Goal: Information Seeking & Learning: Learn about a topic

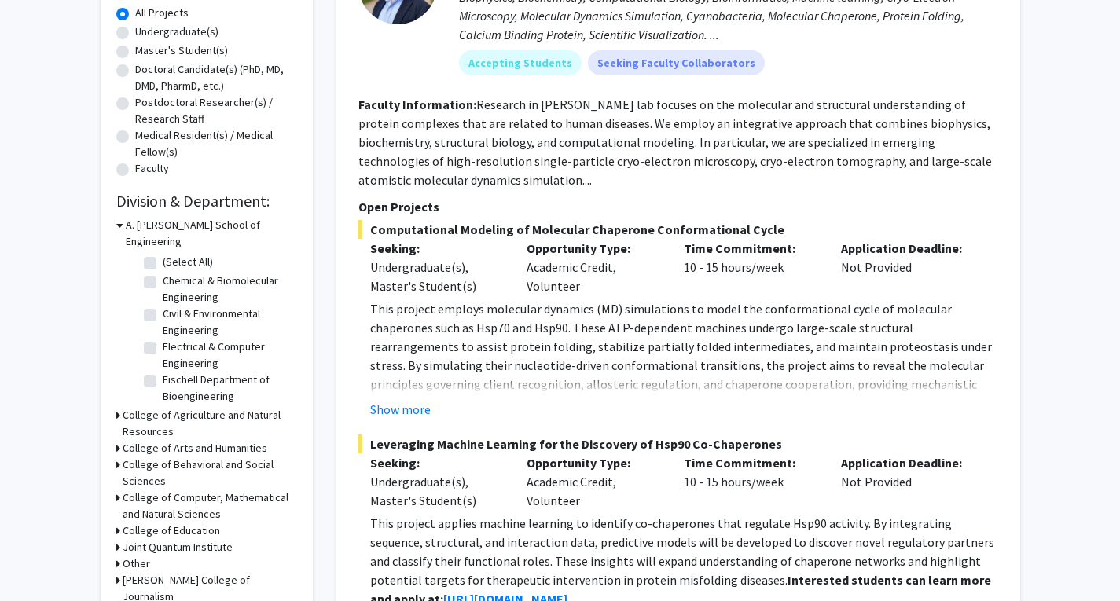
scroll to position [72, 0]
click at [213, 365] on label "Mechanical Engineering" at bounding box center [218, 373] width 110 height 16
click at [173, 365] on input "Mechanical Engineering" at bounding box center [168, 370] width 10 height 10
checkbox input "true"
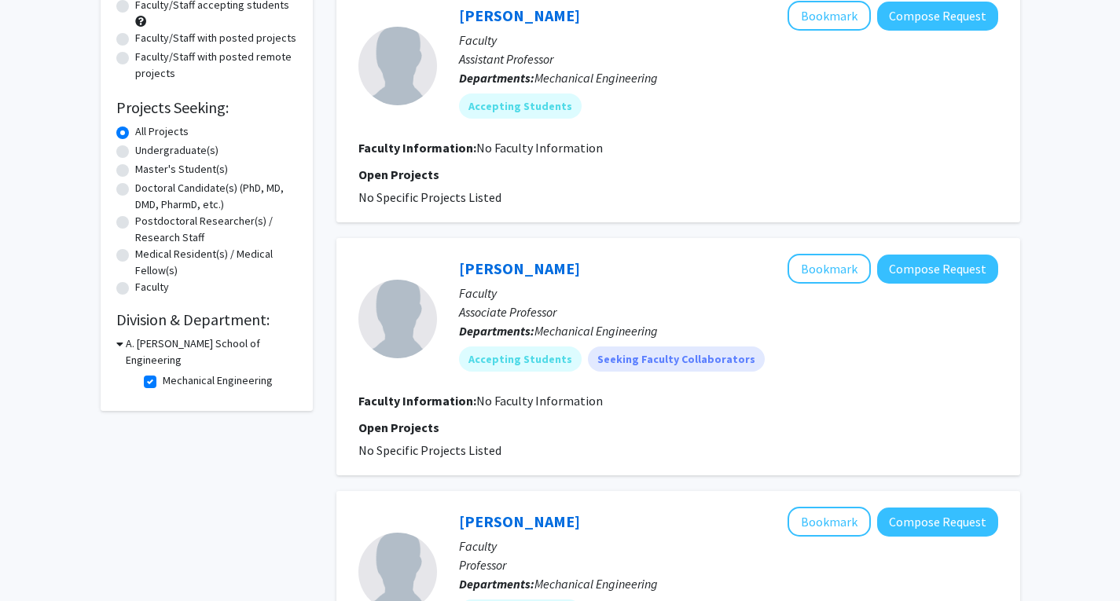
scroll to position [174, 0]
click at [163, 372] on label "Mechanical Engineering" at bounding box center [218, 380] width 110 height 16
click at [163, 372] on input "Mechanical Engineering" at bounding box center [168, 377] width 10 height 10
checkbox input "false"
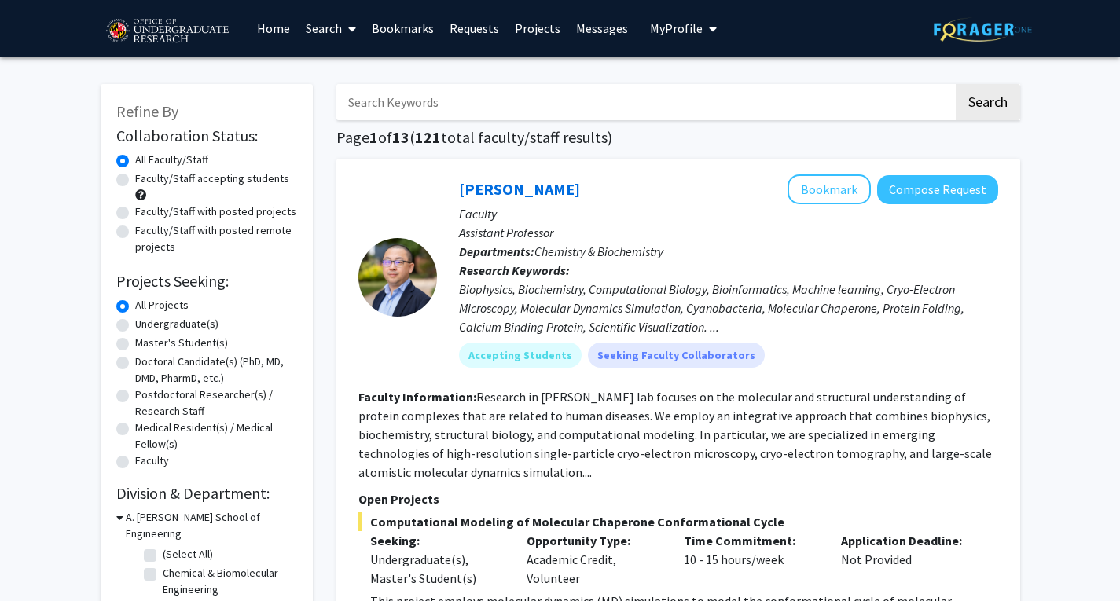
click at [135, 327] on label "Undergraduate(s)" at bounding box center [176, 324] width 83 height 16
click at [135, 326] on input "Undergraduate(s)" at bounding box center [140, 321] width 10 height 10
radio input "true"
click at [207, 178] on label "Faculty/Staff accepting students" at bounding box center [212, 178] width 154 height 16
click at [145, 178] on input "Faculty/Staff accepting students" at bounding box center [140, 175] width 10 height 10
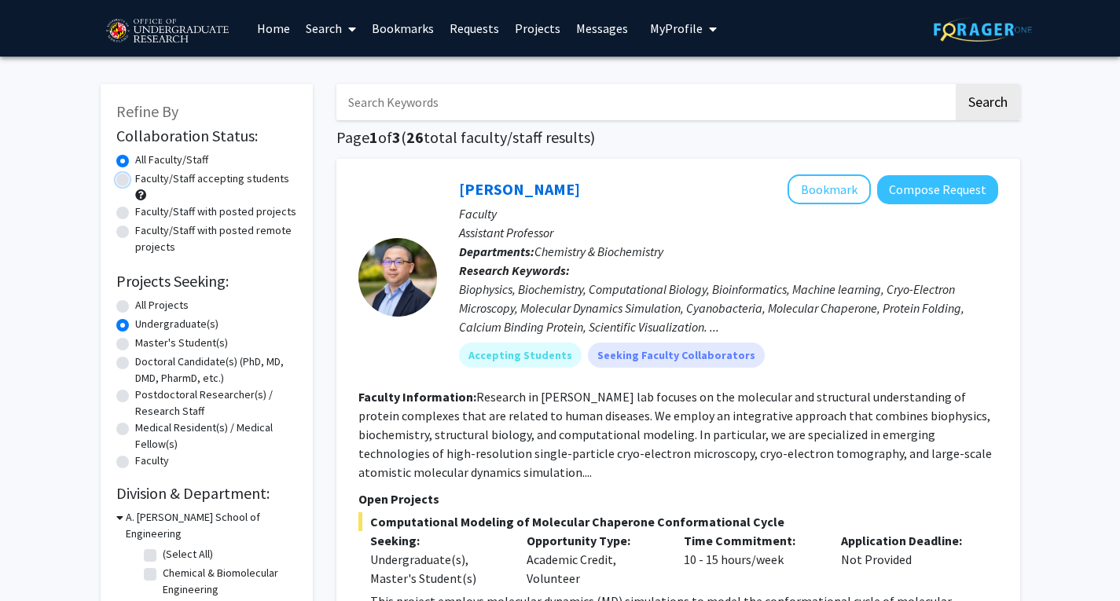
radio input "true"
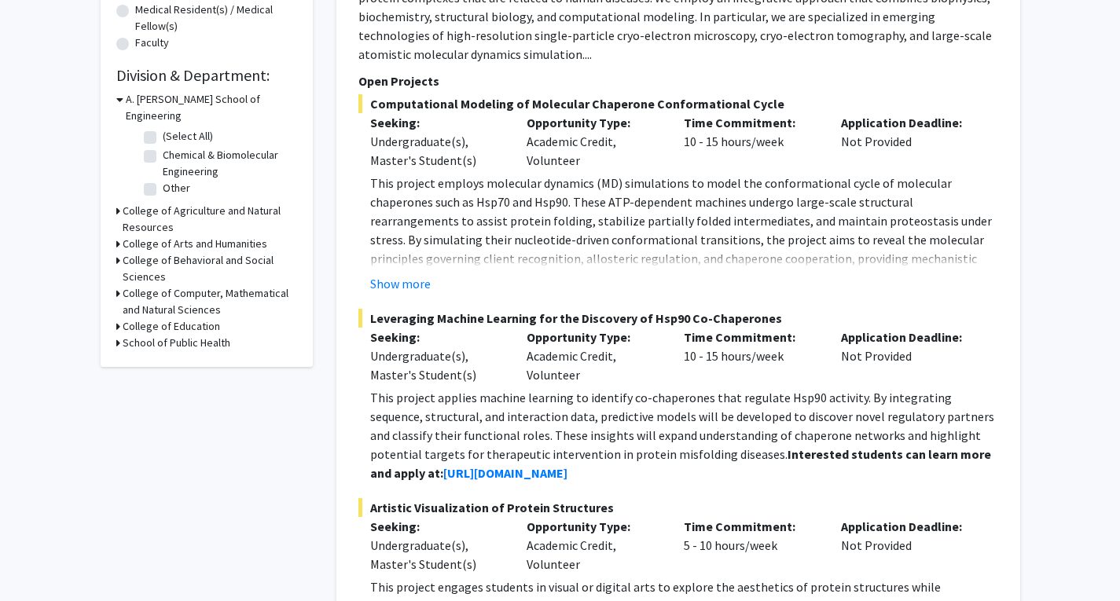
scroll to position [167, 0]
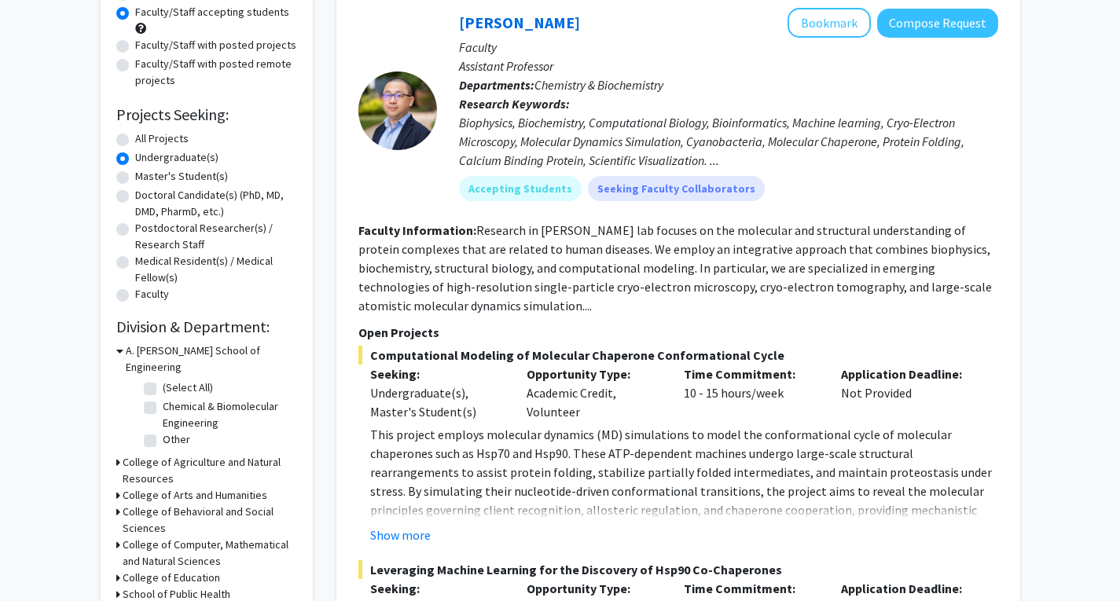
click at [163, 379] on label "(Select All)" at bounding box center [188, 387] width 50 height 16
click at [163, 379] on input "(Select All)" at bounding box center [168, 384] width 10 height 10
checkbox input "true"
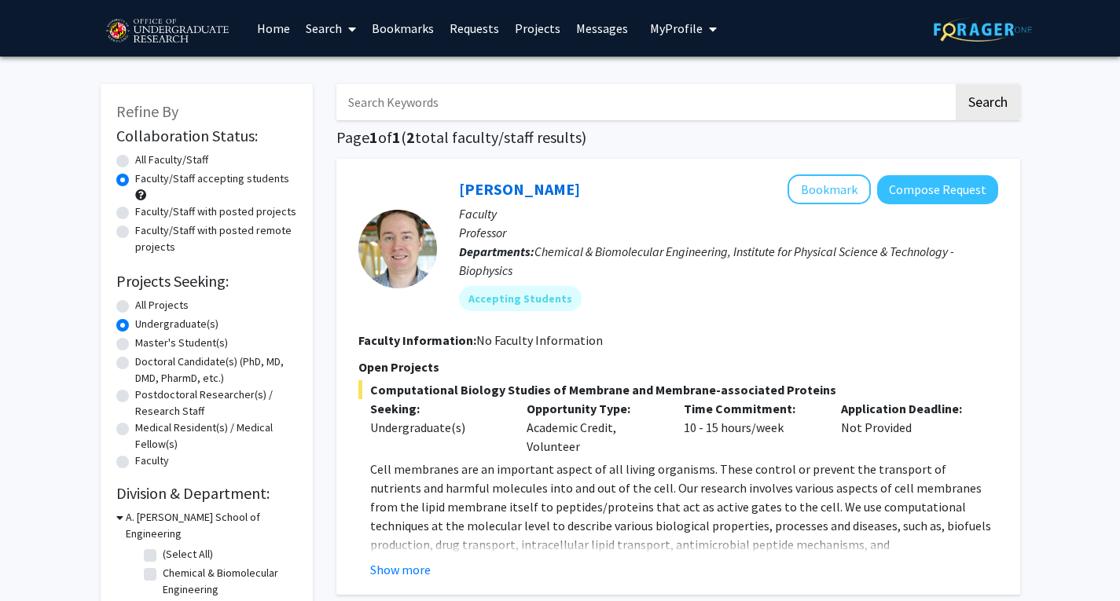
checkbox input "false"
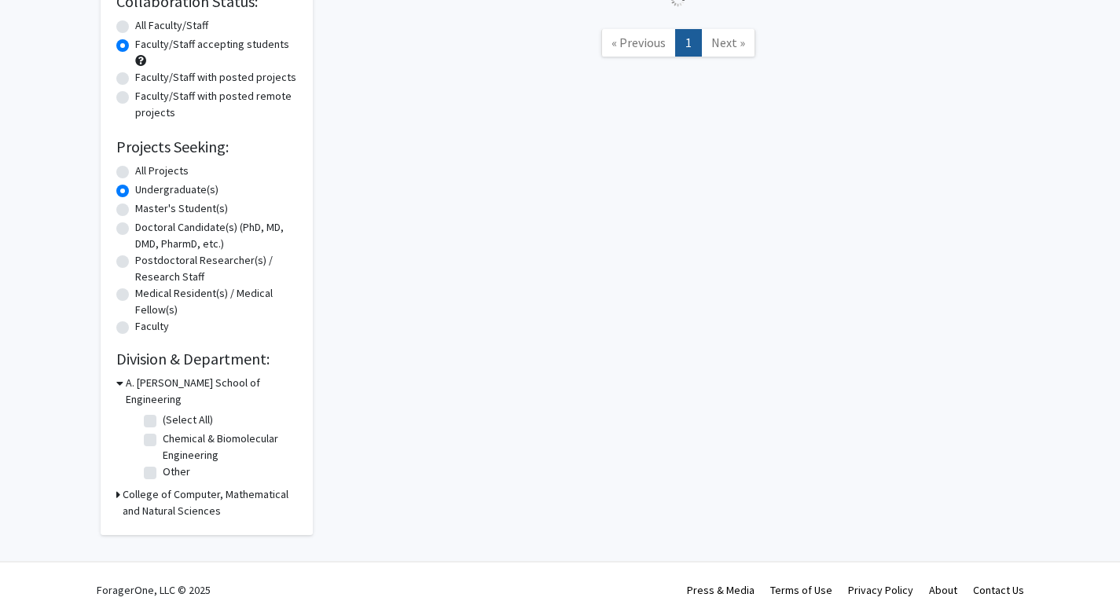
scroll to position [167, 0]
